Goal: Task Accomplishment & Management: Complete application form

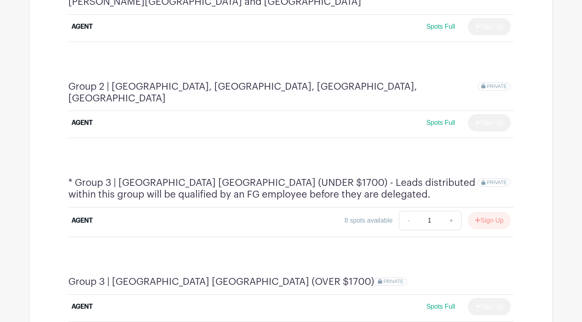
scroll to position [511, 0]
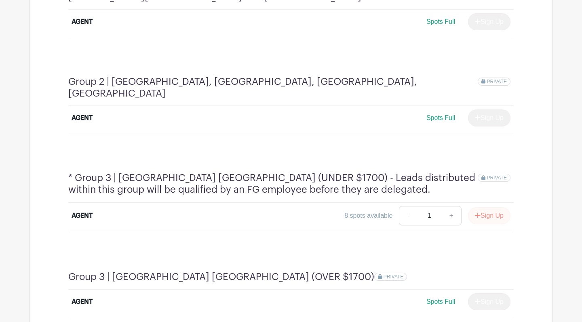
click at [490, 207] on button "Sign Up" at bounding box center [489, 215] width 42 height 17
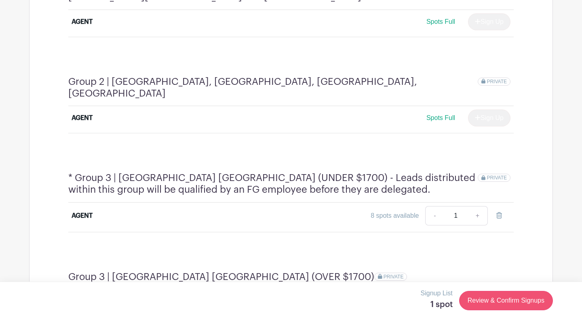
click at [494, 304] on link "Review & Confirm Signups" at bounding box center [506, 300] width 94 height 19
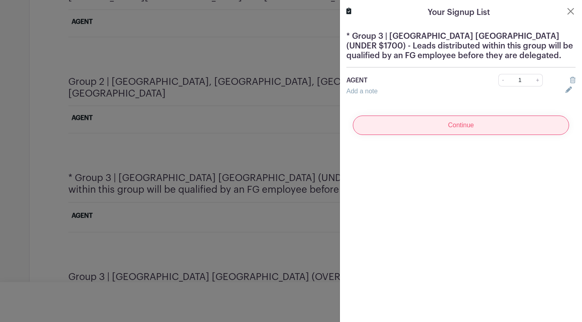
click at [466, 121] on input "Continue" at bounding box center [461, 125] width 216 height 19
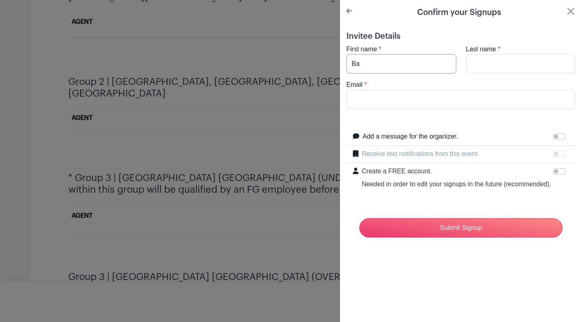
type input "B"
type input "[PERSON_NAME]"
drag, startPoint x: 446, startPoint y: 101, endPoint x: 339, endPoint y: 101, distance: 106.7
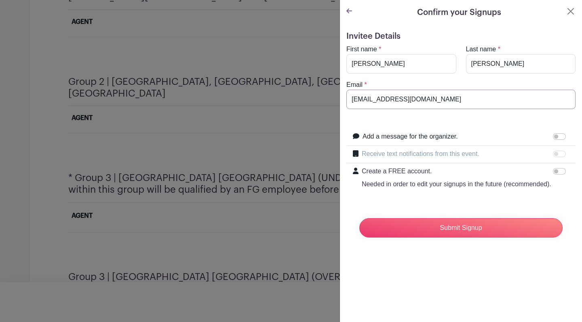
click at [339, 102] on div "Confirm your Signups Invitee Details First name * [PERSON_NAME] Last name * [PE…" at bounding box center [460, 161] width 242 height 322
type input "[EMAIL_ADDRESS][DOMAIN_NAME]"
click at [450, 230] on input "Submit Signup" at bounding box center [460, 227] width 203 height 19
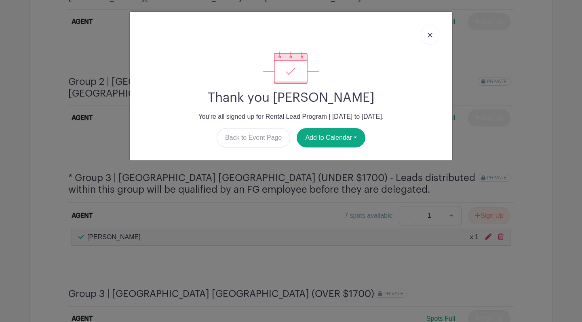
click at [428, 35] on img at bounding box center [430, 35] width 5 height 5
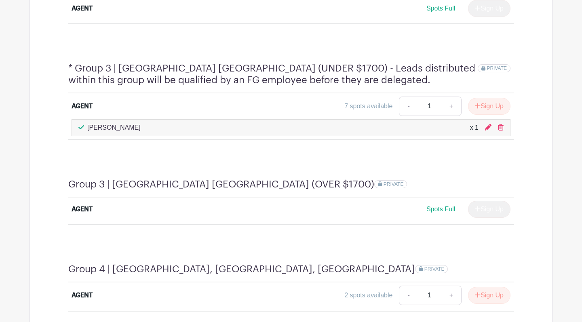
scroll to position [620, 0]
click at [487, 99] on button "Sign Up" at bounding box center [489, 107] width 42 height 17
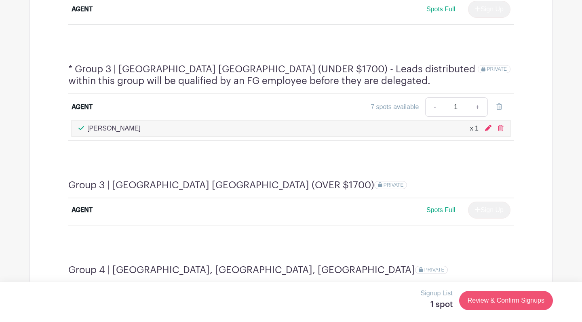
click at [493, 302] on link "Review & Confirm Signups" at bounding box center [506, 300] width 94 height 19
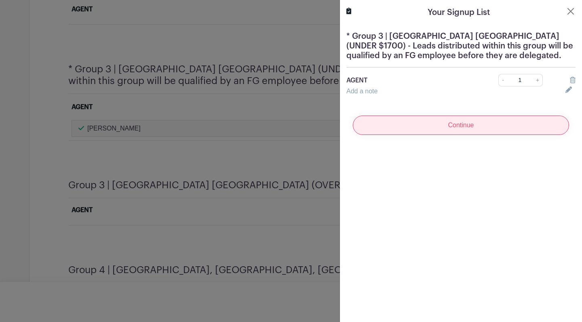
click at [465, 126] on input "Continue" at bounding box center [461, 125] width 216 height 19
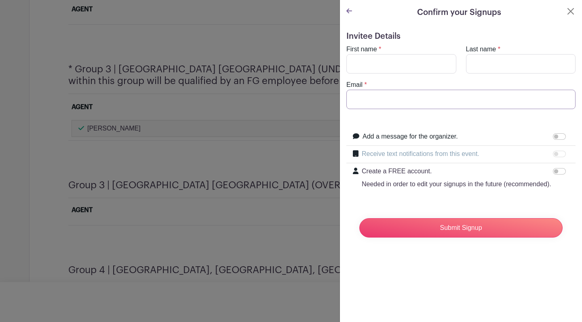
paste input "[EMAIL_ADDRESS][DOMAIN_NAME]"
type input "[EMAIL_ADDRESS][DOMAIN_NAME]"
click at [364, 64] on input "First name" at bounding box center [401, 63] width 110 height 19
type input "[PERSON_NAME]"
type input "<"
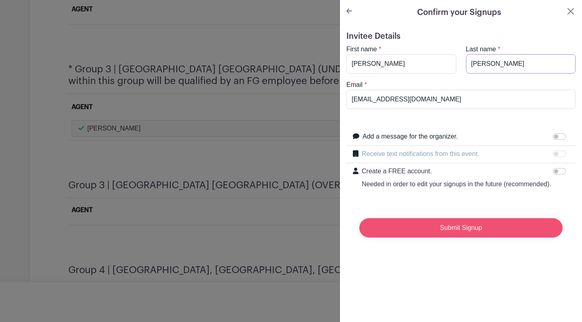
type input "[PERSON_NAME]"
click at [453, 225] on input "Submit Signup" at bounding box center [460, 227] width 203 height 19
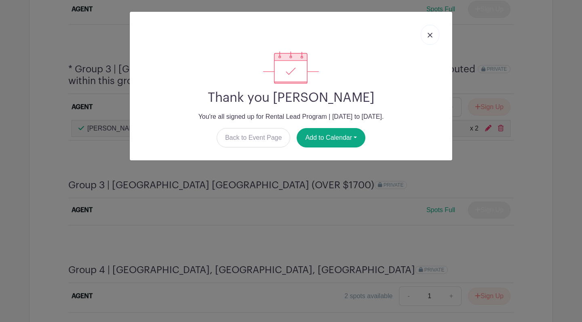
click at [431, 35] on img at bounding box center [430, 35] width 5 height 5
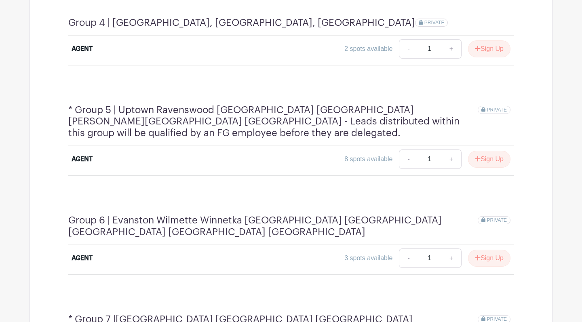
scroll to position [867, 0]
click at [487, 249] on button "Sign Up" at bounding box center [489, 257] width 42 height 17
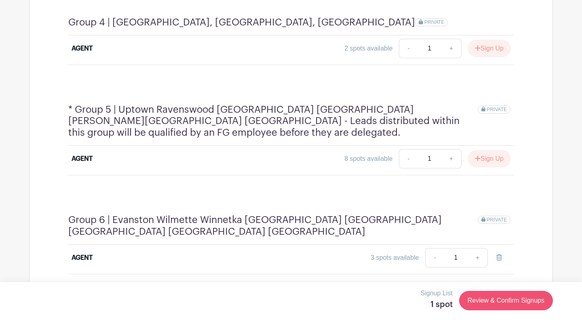
click at [492, 301] on link "Review & Confirm Signups" at bounding box center [506, 300] width 94 height 19
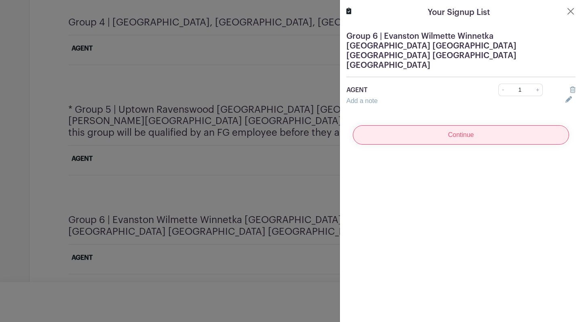
click at [454, 125] on input "Continue" at bounding box center [461, 134] width 216 height 19
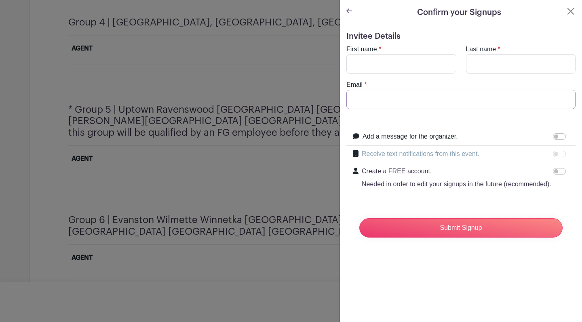
paste input "[EMAIL_ADDRESS][DOMAIN_NAME]"
type input "[EMAIL_ADDRESS][DOMAIN_NAME]"
type input "[PERSON_NAME]"
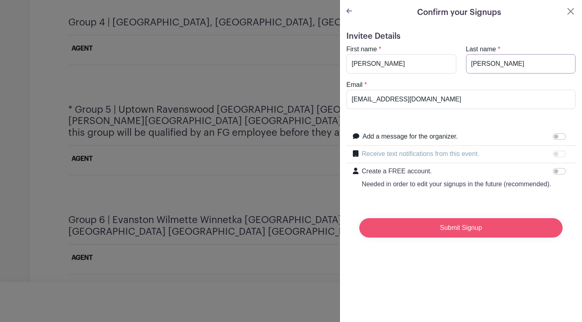
type input "[PERSON_NAME]"
click at [468, 230] on input "Submit Signup" at bounding box center [460, 227] width 203 height 19
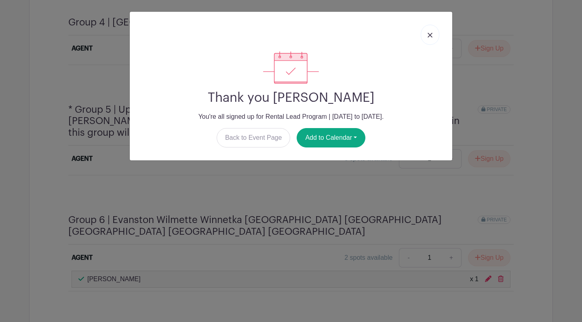
click at [430, 35] on img at bounding box center [430, 35] width 5 height 5
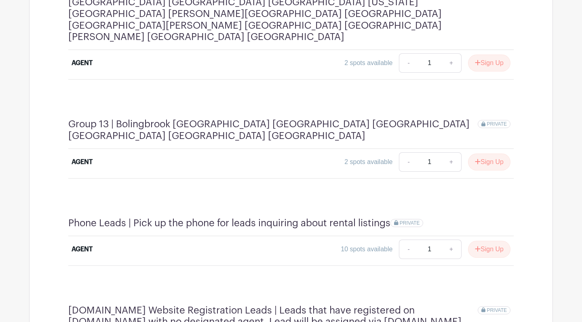
scroll to position [1847, 0]
